Goal: Information Seeking & Learning: Learn about a topic

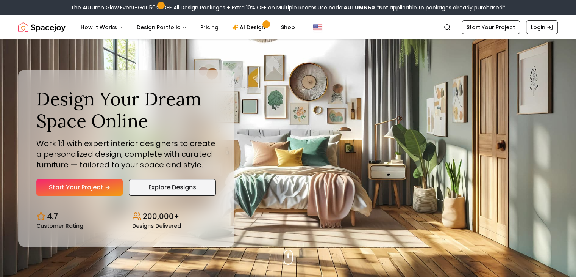
click at [185, 187] on link "Explore Designs" at bounding box center [172, 187] width 87 height 17
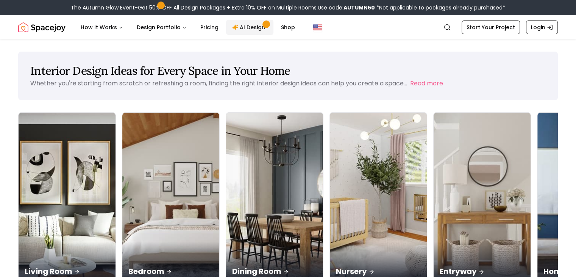
click at [244, 29] on link "AI Design" at bounding box center [249, 27] width 47 height 15
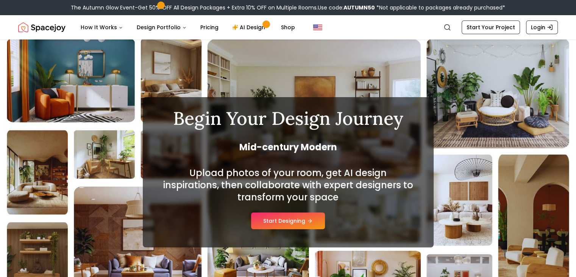
click at [47, 29] on img "Spacejoy" at bounding box center [41, 27] width 47 height 15
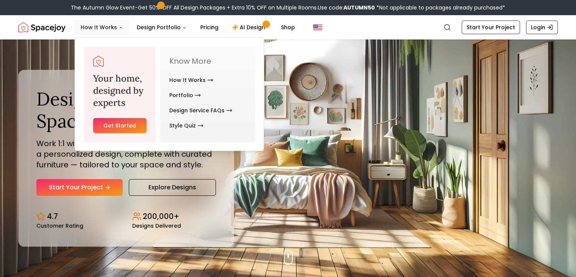
click at [103, 23] on button "How It Works" at bounding box center [102, 27] width 55 height 15
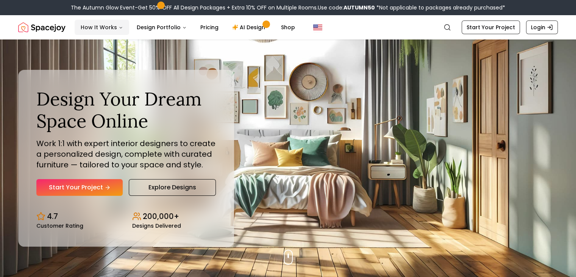
click at [103, 23] on button "How It Works" at bounding box center [102, 27] width 55 height 15
click at [89, 184] on link "Start Your Project" at bounding box center [79, 187] width 86 height 17
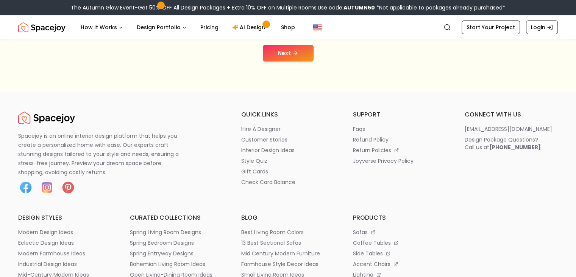
scroll to position [155, 0]
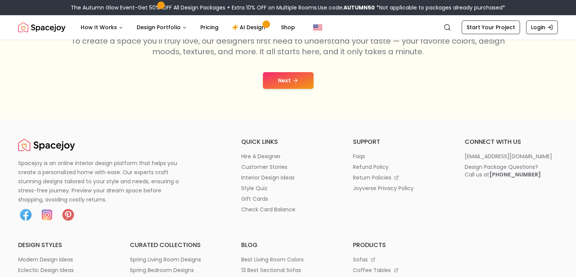
click at [292, 80] on icon at bounding box center [295, 80] width 6 height 6
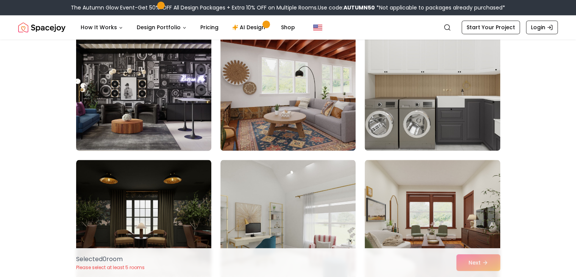
scroll to position [974, 0]
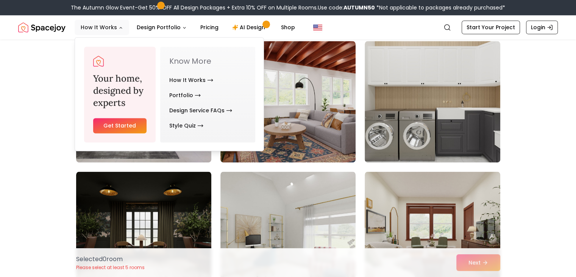
click at [99, 31] on button "How It Works" at bounding box center [102, 27] width 55 height 15
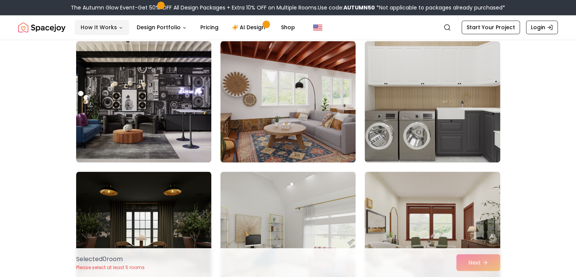
click at [99, 31] on button "How It Works" at bounding box center [102, 27] width 55 height 15
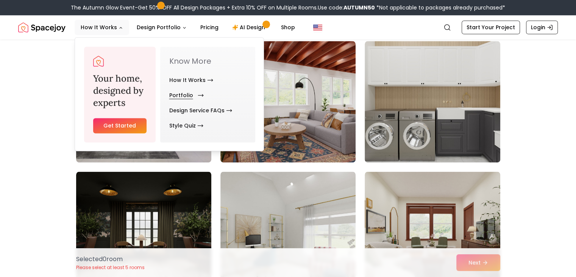
click at [172, 94] on link "Portfolio" at bounding box center [184, 94] width 31 height 15
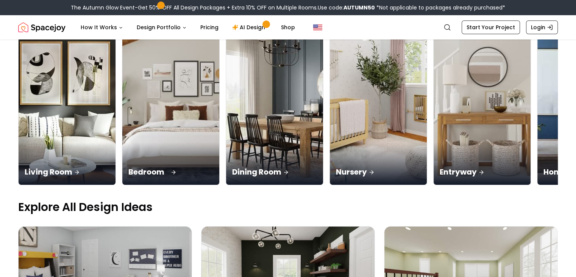
scroll to position [98, 0]
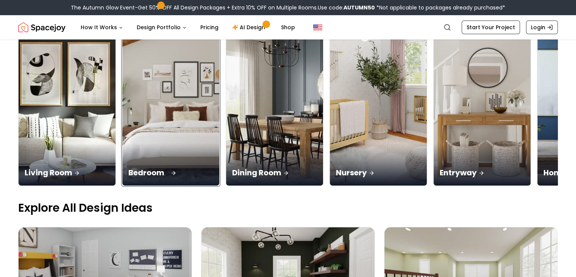
click at [140, 143] on div "Bedroom" at bounding box center [170, 164] width 97 height 42
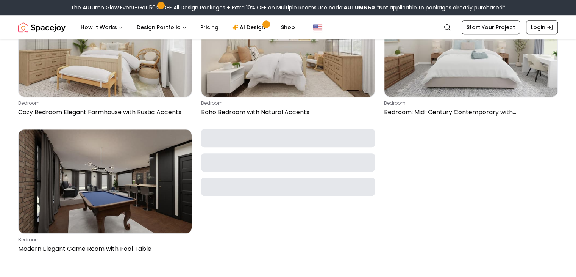
scroll to position [523, 0]
